Goal: Communication & Community: Share content

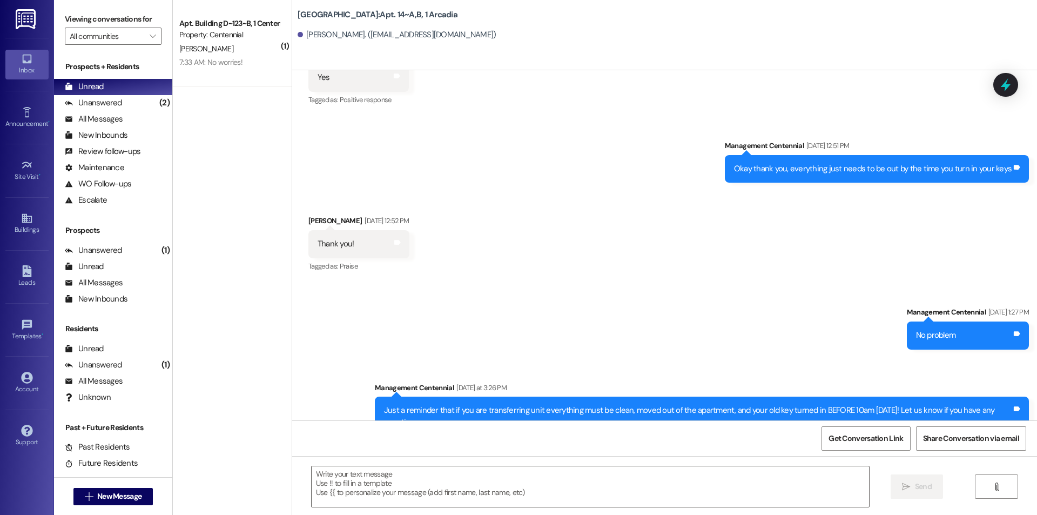
scroll to position [7602, 0]
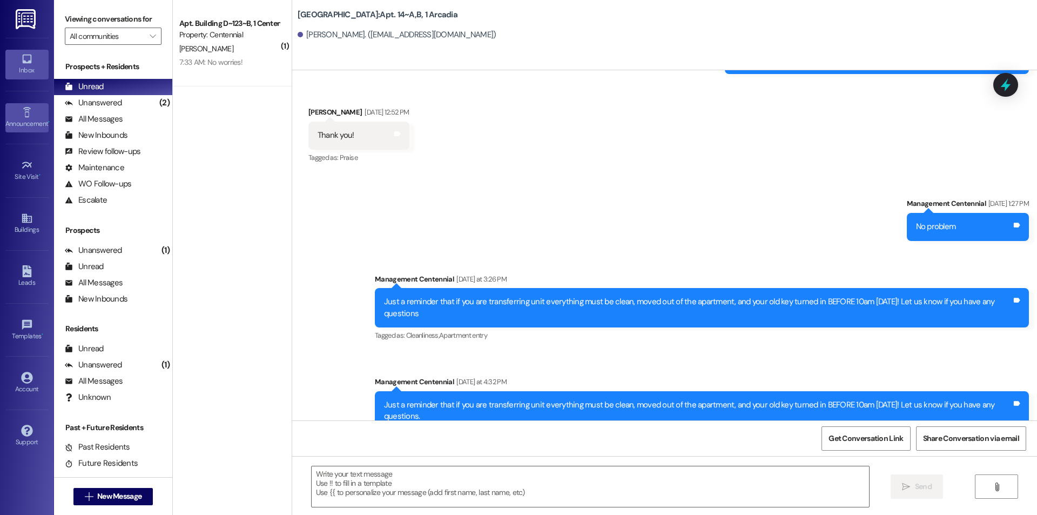
click at [28, 128] on div "Announcement •" at bounding box center [27, 123] width 54 height 11
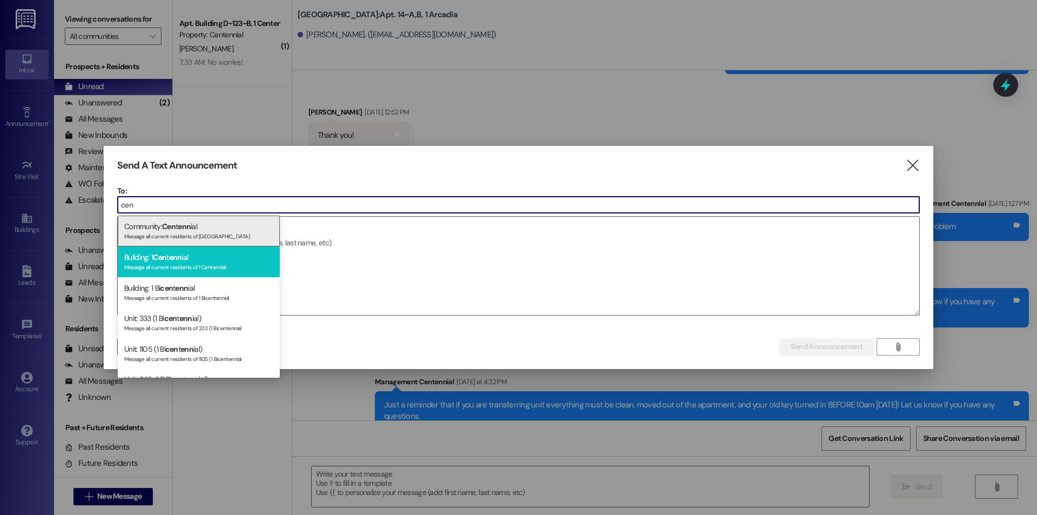
type input "cen"
click at [207, 265] on div "Message all current residents of 1 Centennial" at bounding box center [198, 265] width 149 height 9
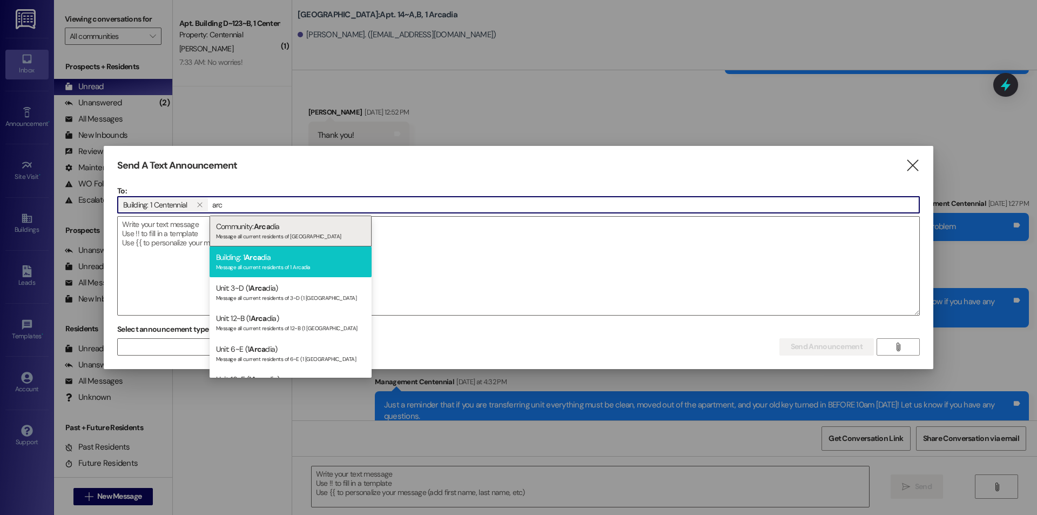
type input "arc"
click at [267, 264] on div "Message all current residents of 1 Arcadia" at bounding box center [290, 265] width 149 height 9
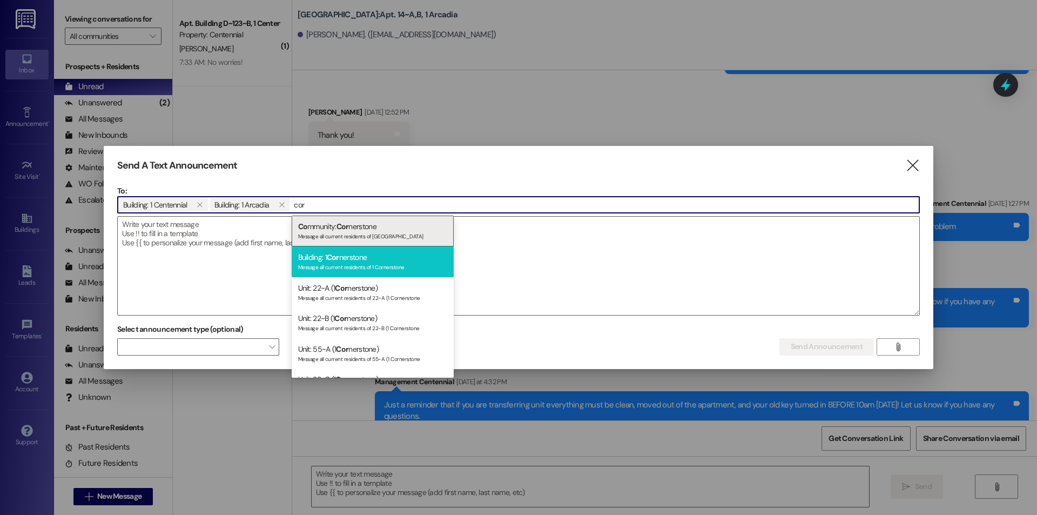
type input "cor"
click at [370, 265] on div "Message all current residents of 1 Cornerstone" at bounding box center [372, 265] width 149 height 9
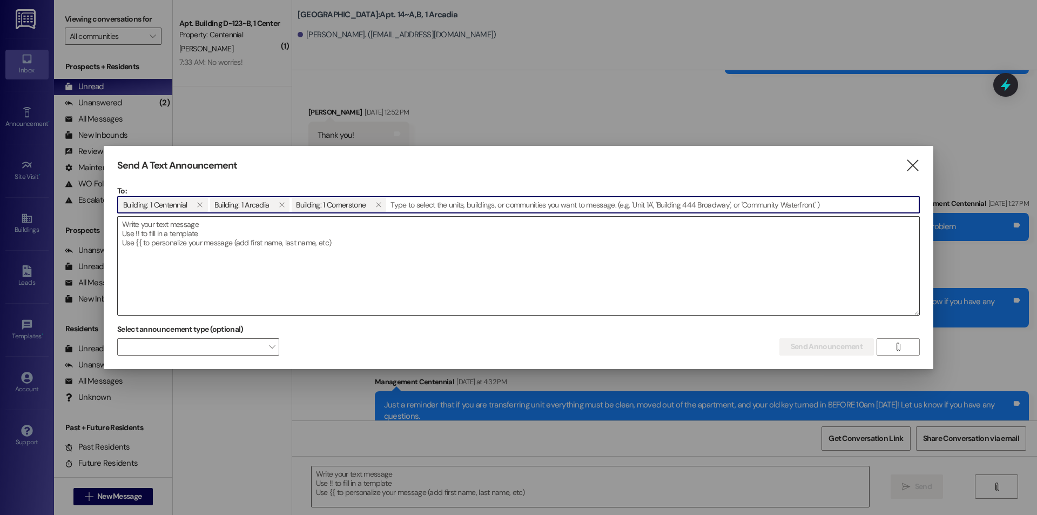
drag, startPoint x: 353, startPoint y: 269, endPoint x: 350, endPoint y: 264, distance: 5.8
click at [351, 264] on textarea at bounding box center [519, 266] width 802 height 98
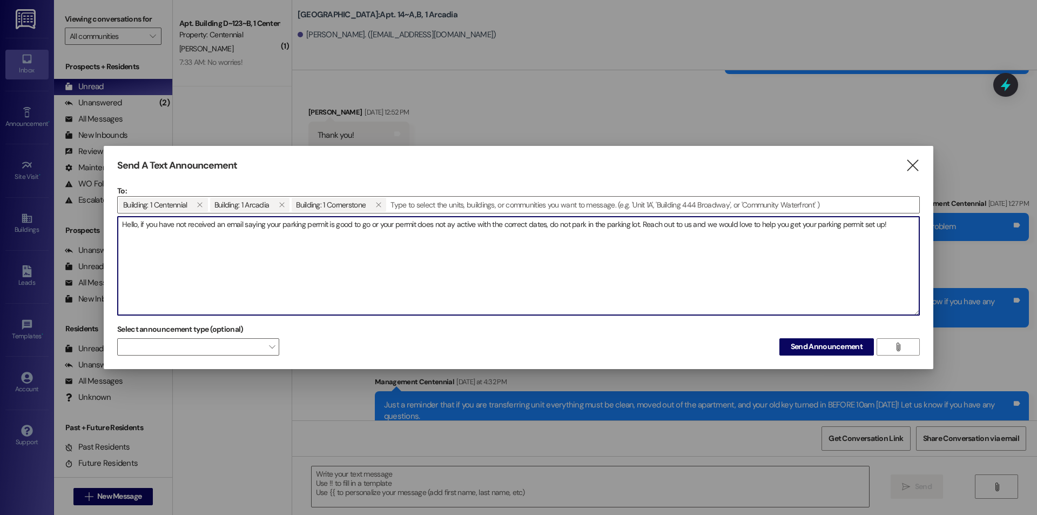
click at [448, 225] on textarea "Hello, if you have not received an email saying your parking permit is good to …" at bounding box center [519, 266] width 802 height 98
click at [890, 226] on textarea "Hello, if you have not received an email saying your parking permit is good to …" at bounding box center [519, 266] width 802 height 98
type textarea "Hello, if you have not received an email saying your parking permit is good to …"
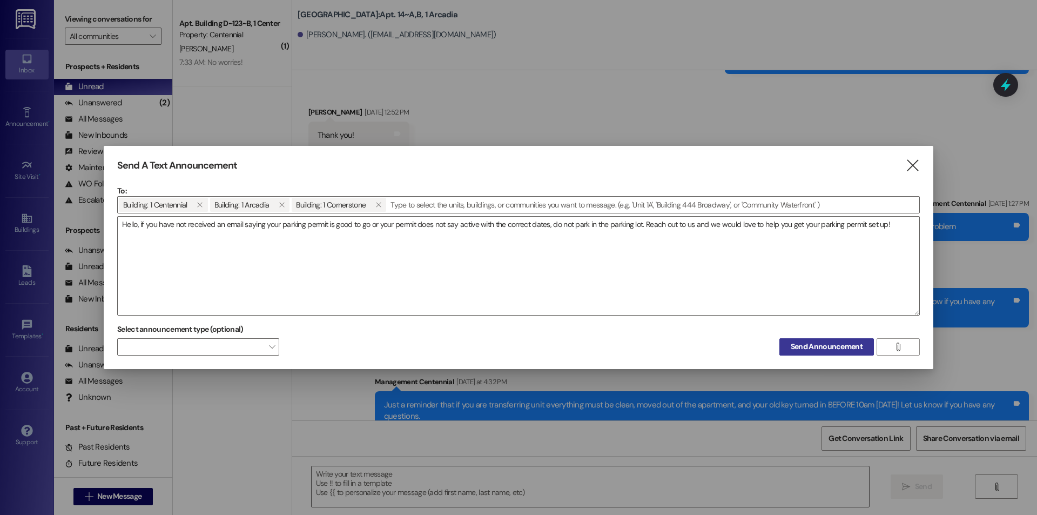
click at [827, 349] on span "Send Announcement" at bounding box center [827, 346] width 72 height 11
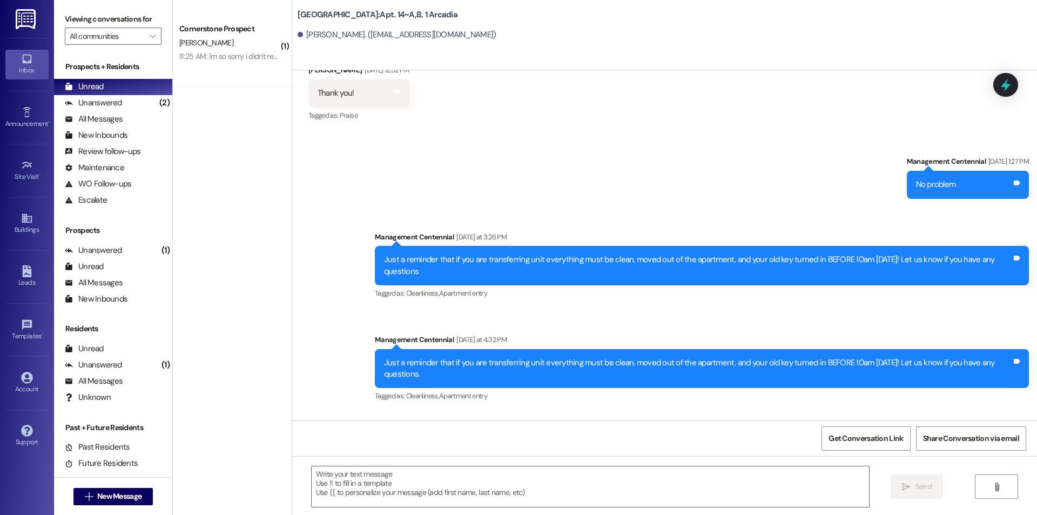
scroll to position [7688, 0]
